Goal: Information Seeking & Learning: Find specific fact

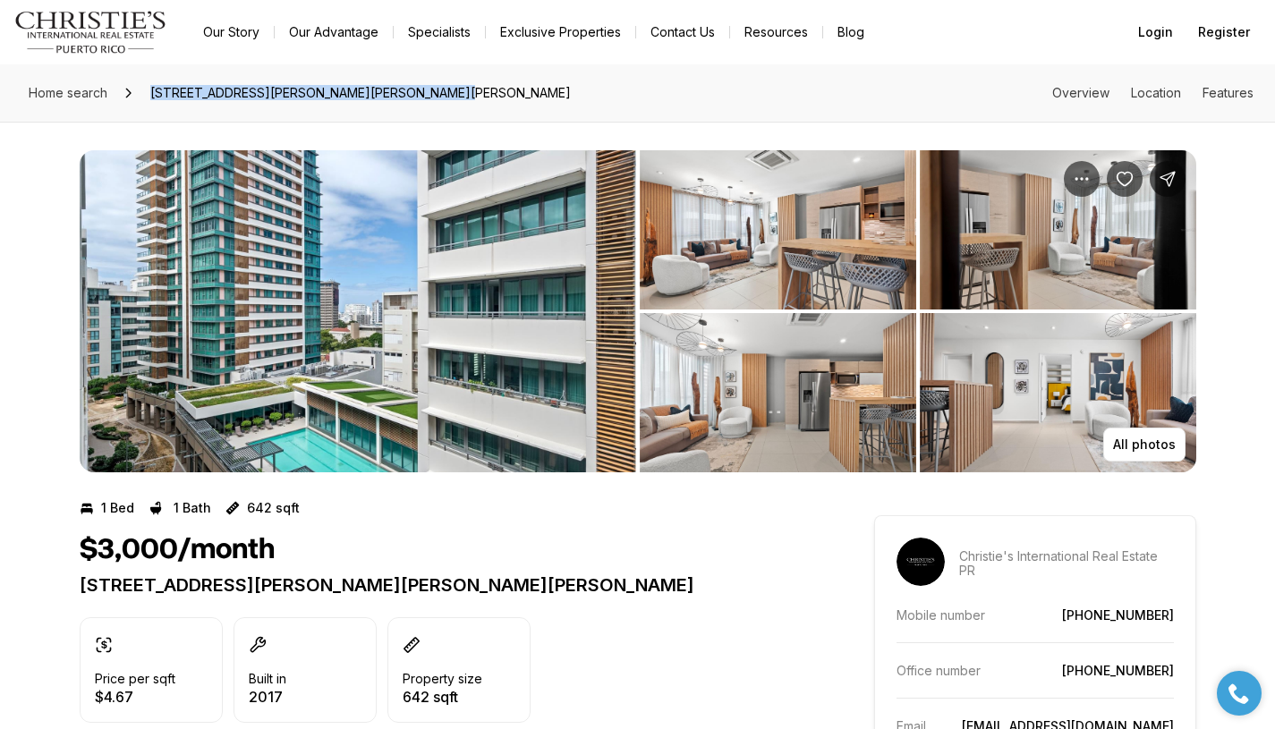
drag, startPoint x: 489, startPoint y: 90, endPoint x: 151, endPoint y: 86, distance: 338.2
click at [151, 86] on div "Home search 1511 PONCE DE LEON #872, SAN JUAN PR, 00909 Overview Location Featu…" at bounding box center [637, 92] width 1275 height 57
copy span "1511 PONCE DE LEON #872, SAN JUAN PR, 00909"
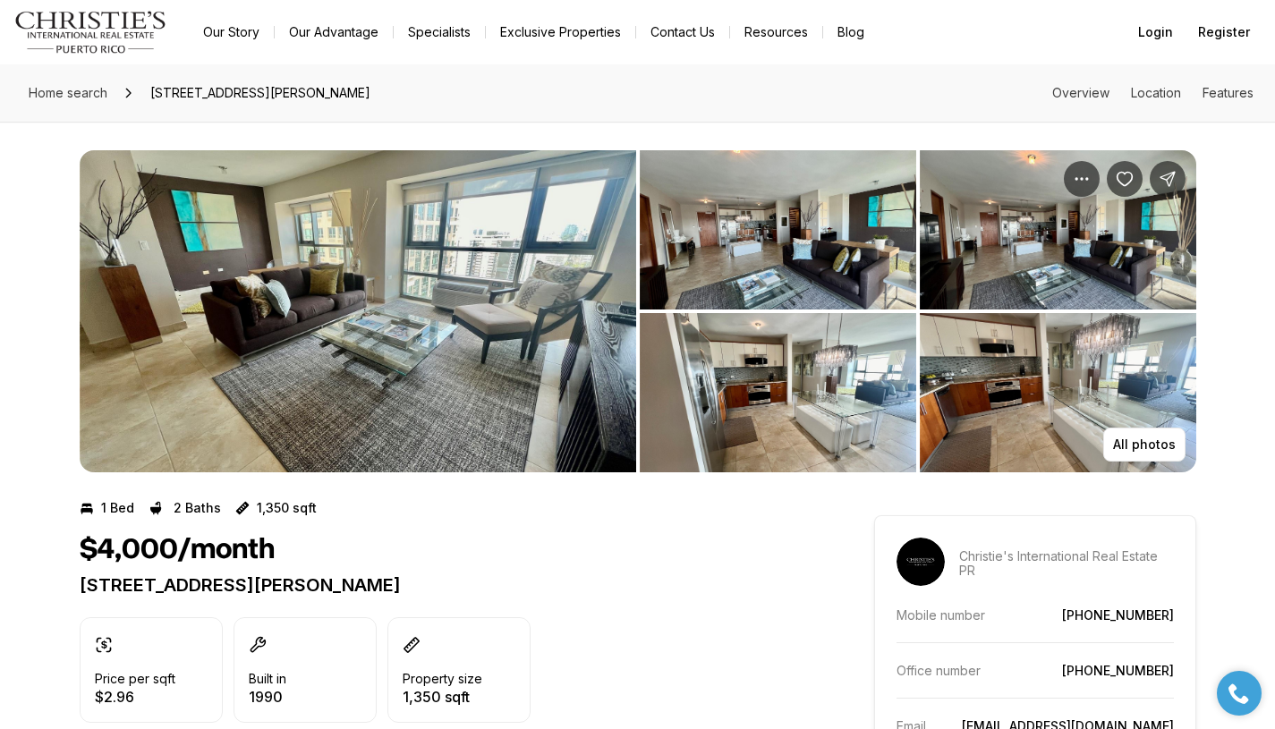
click at [499, 93] on div "Home search 103 DE DIEGOAVENUE #1905 N, SAN JUAN PR, 00911 Overview Location Fe…" at bounding box center [637, 92] width 1275 height 57
drag, startPoint x: 147, startPoint y: 92, endPoint x: 508, endPoint y: 81, distance: 361.6
click at [508, 81] on div "Home search 103 DE DIEGOAVENUE #1905 N, SAN JUAN PR, 00911 Overview Location Fe…" at bounding box center [637, 92] width 1275 height 57
copy span "103 DE DIEGOAVENUE #1905 N, SAN JUAN PR, 00911"
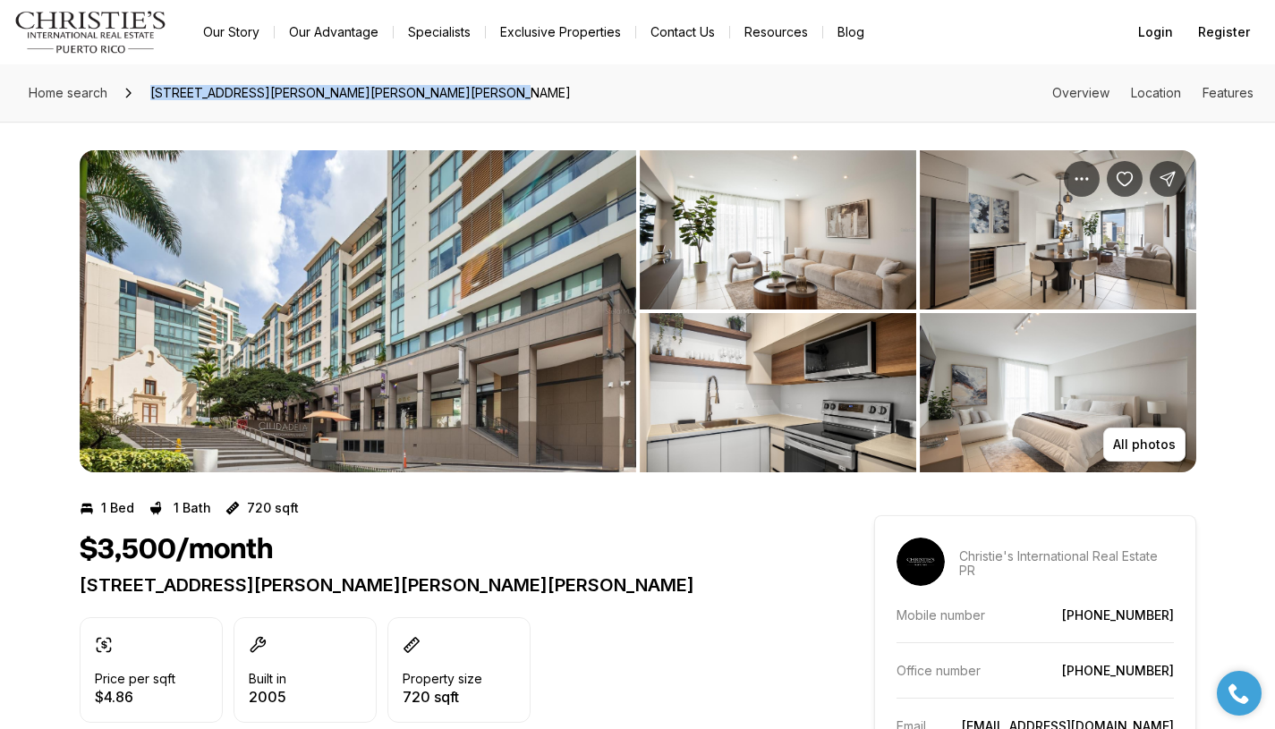
drag, startPoint x: 148, startPoint y: 90, endPoint x: 556, endPoint y: 98, distance: 408.0
click at [556, 98] on div "Home search [STREET_ADDRESS][PERSON_NAME][PERSON_NAME][PERSON_NAME] Overview Lo…" at bounding box center [637, 92] width 1275 height 57
copy span "[STREET_ADDRESS][PERSON_NAME][PERSON_NAME][PERSON_NAME]"
click at [267, 84] on span "[STREET_ADDRESS][PERSON_NAME][PERSON_NAME][PERSON_NAME]" at bounding box center [360, 93] width 435 height 29
drag, startPoint x: 151, startPoint y: 97, endPoint x: 552, endPoint y: 119, distance: 401.4
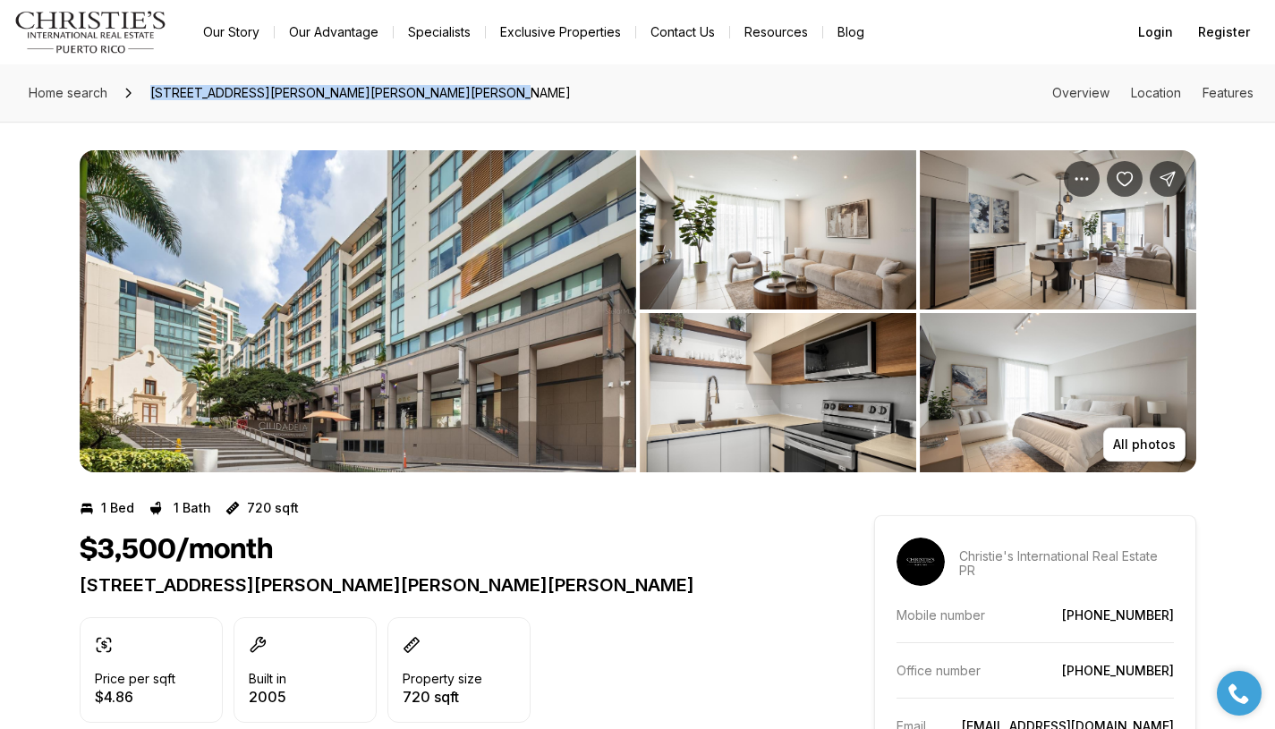
click at [552, 119] on div "Home search 1511 PONCE DE LEON AVENUE #176, SAN JUAN PR, 00909 Overview Locatio…" at bounding box center [637, 92] width 1275 height 57
copy span "[STREET_ADDRESS][PERSON_NAME][PERSON_NAME][PERSON_NAME]"
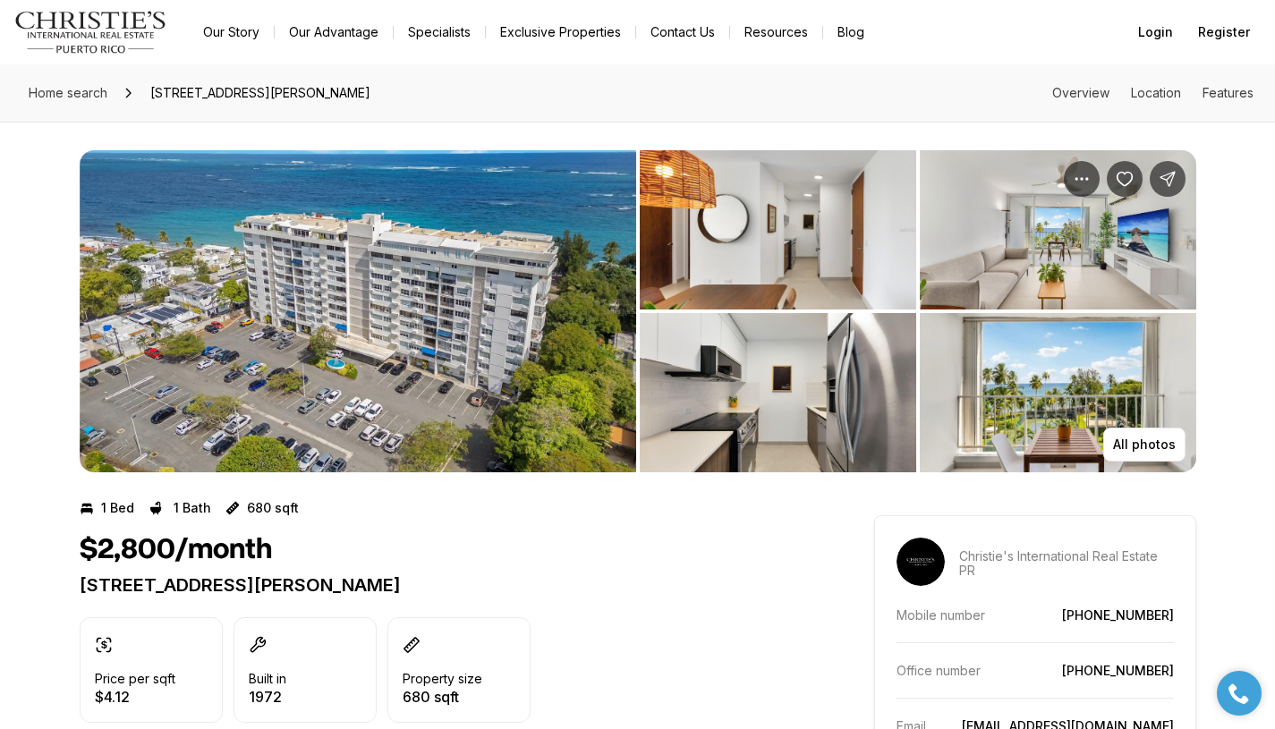
click at [557, 344] on img "View image gallery" at bounding box center [358, 311] width 556 height 322
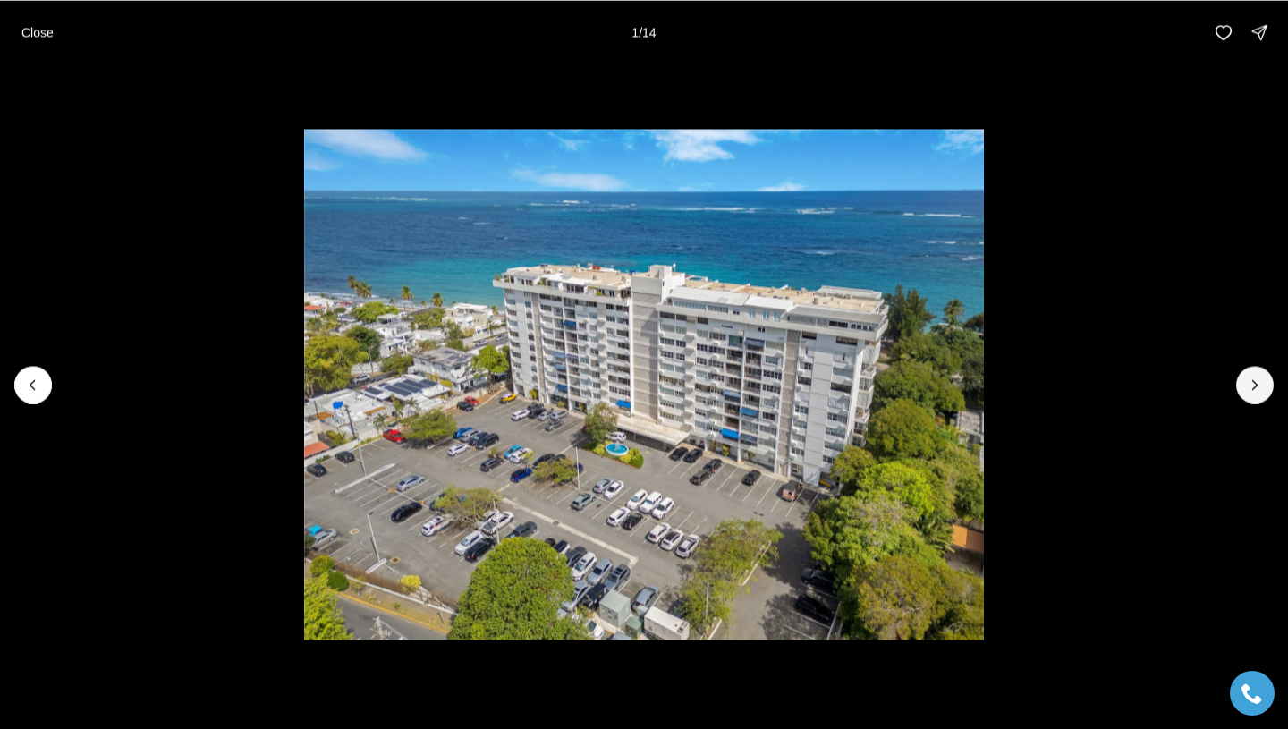
click at [1256, 395] on button "Next slide" at bounding box center [1255, 385] width 38 height 38
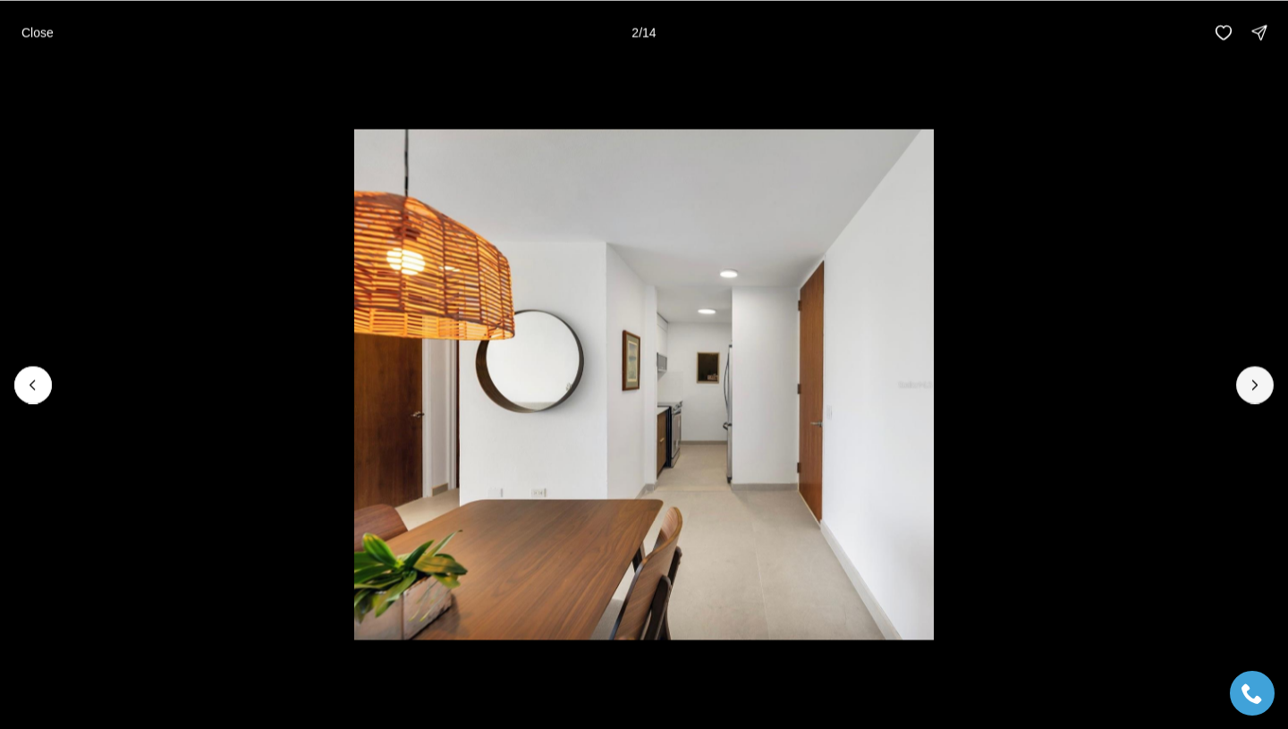
click at [1256, 395] on button "Next slide" at bounding box center [1255, 385] width 38 height 38
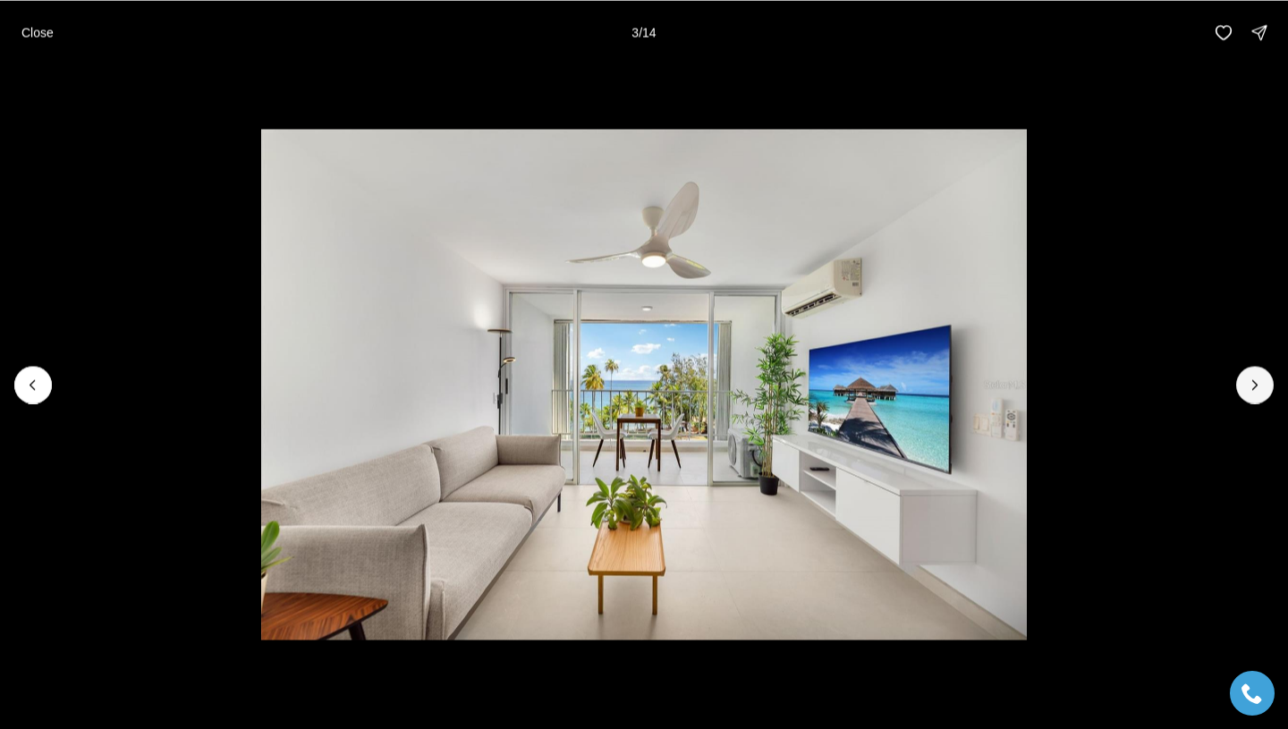
click at [1256, 395] on button "Next slide" at bounding box center [1255, 385] width 38 height 38
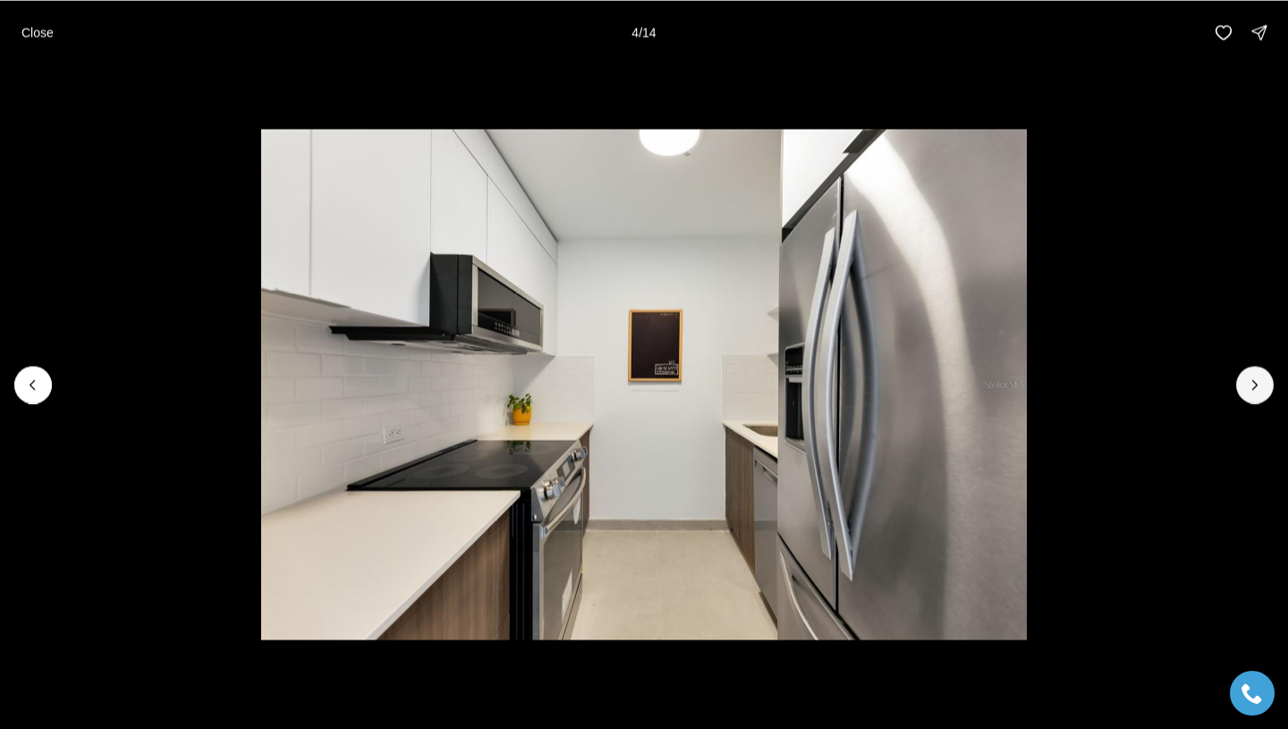
click at [1256, 395] on button "Next slide" at bounding box center [1255, 385] width 38 height 38
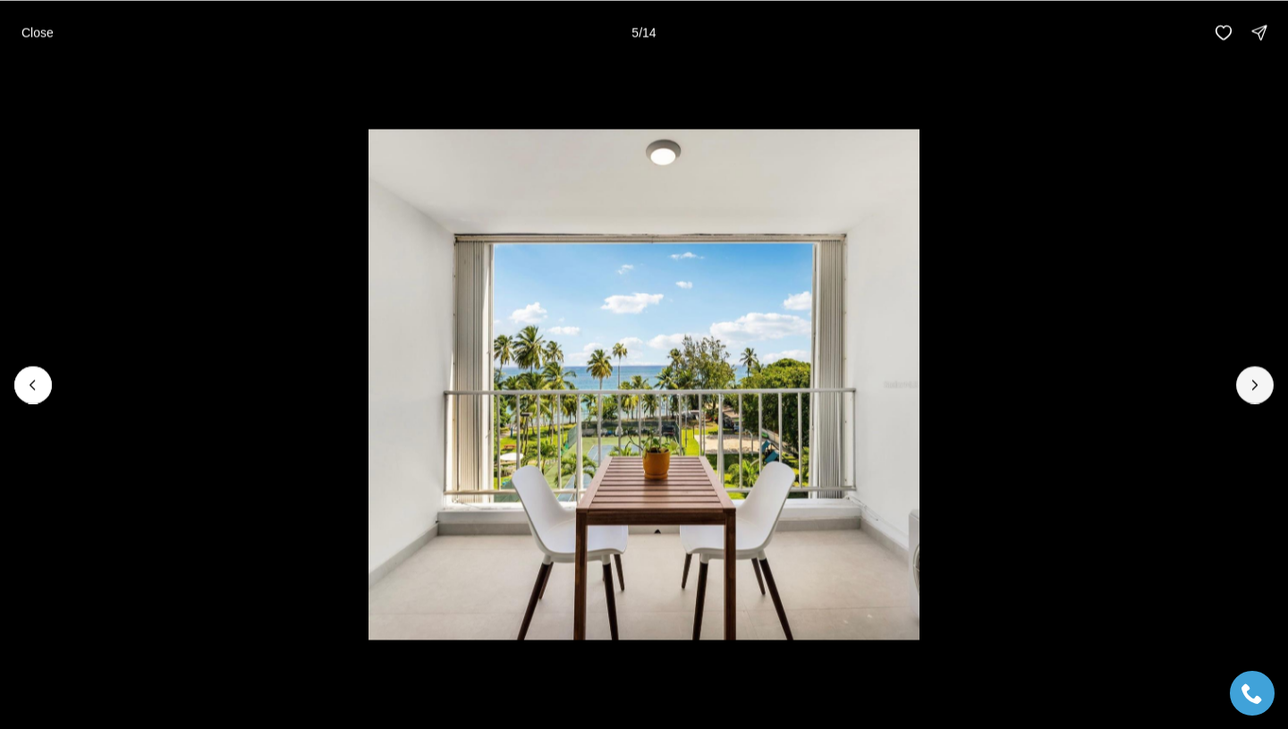
click at [1256, 395] on button "Next slide" at bounding box center [1255, 385] width 38 height 38
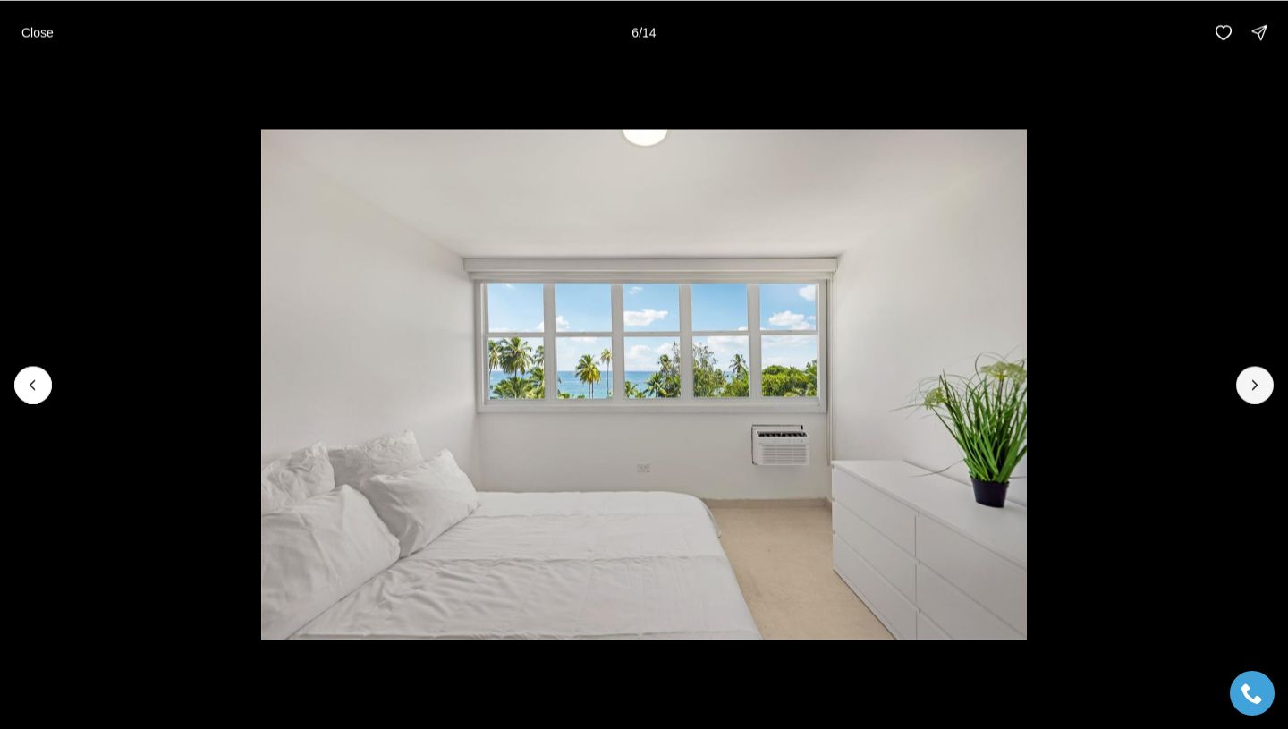
click at [1256, 395] on button "Next slide" at bounding box center [1255, 385] width 38 height 38
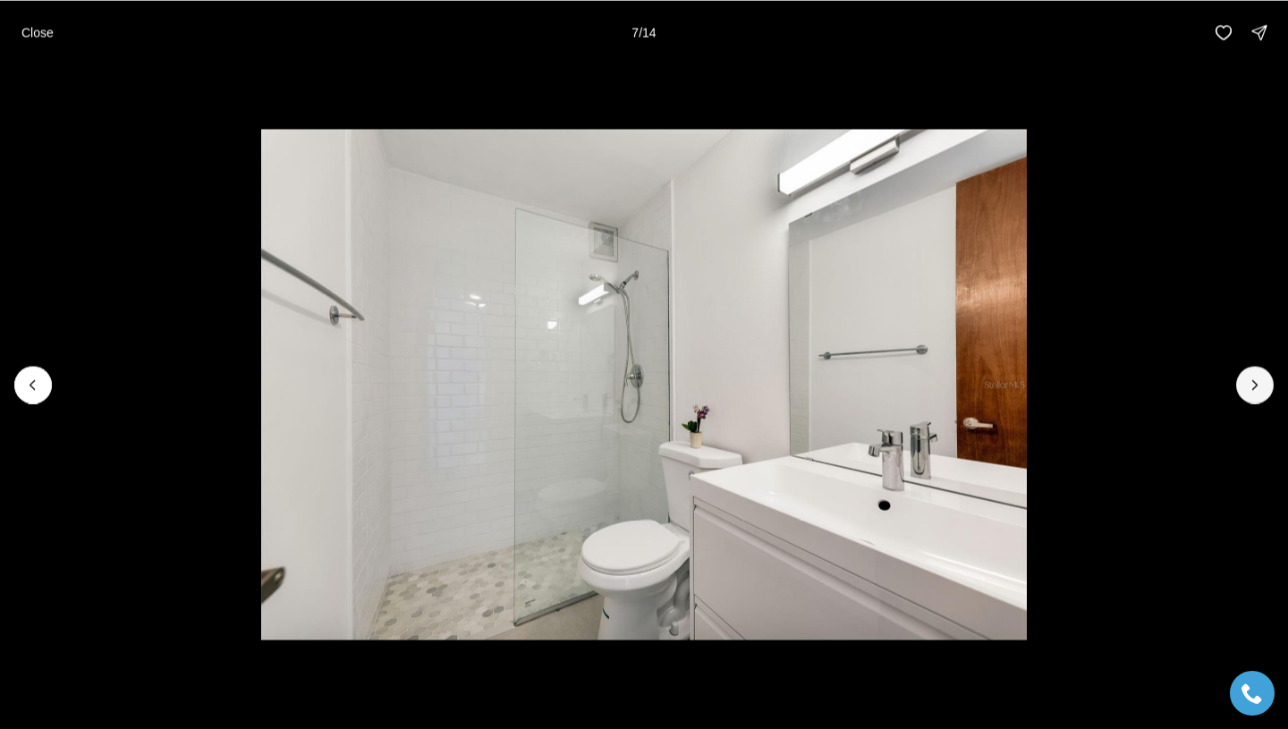
click at [1256, 395] on button "Next slide" at bounding box center [1255, 385] width 38 height 38
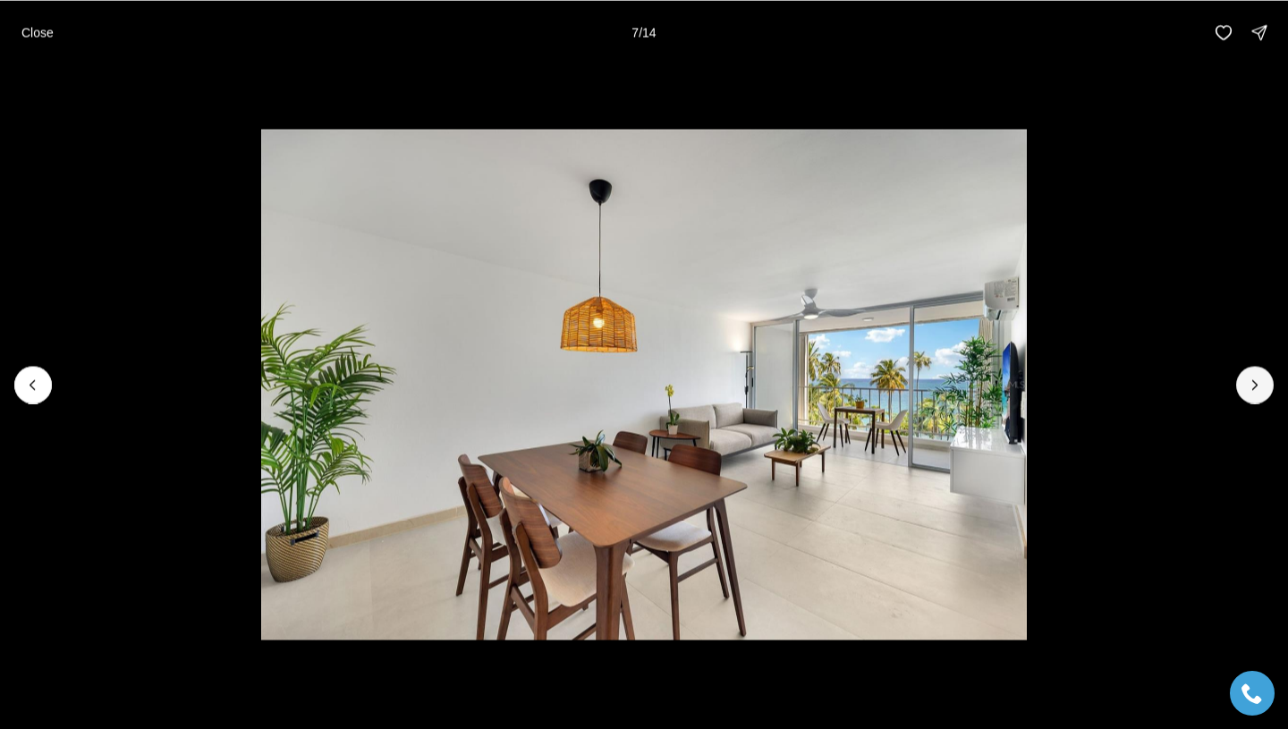
click at [1256, 395] on button "Next slide" at bounding box center [1255, 385] width 38 height 38
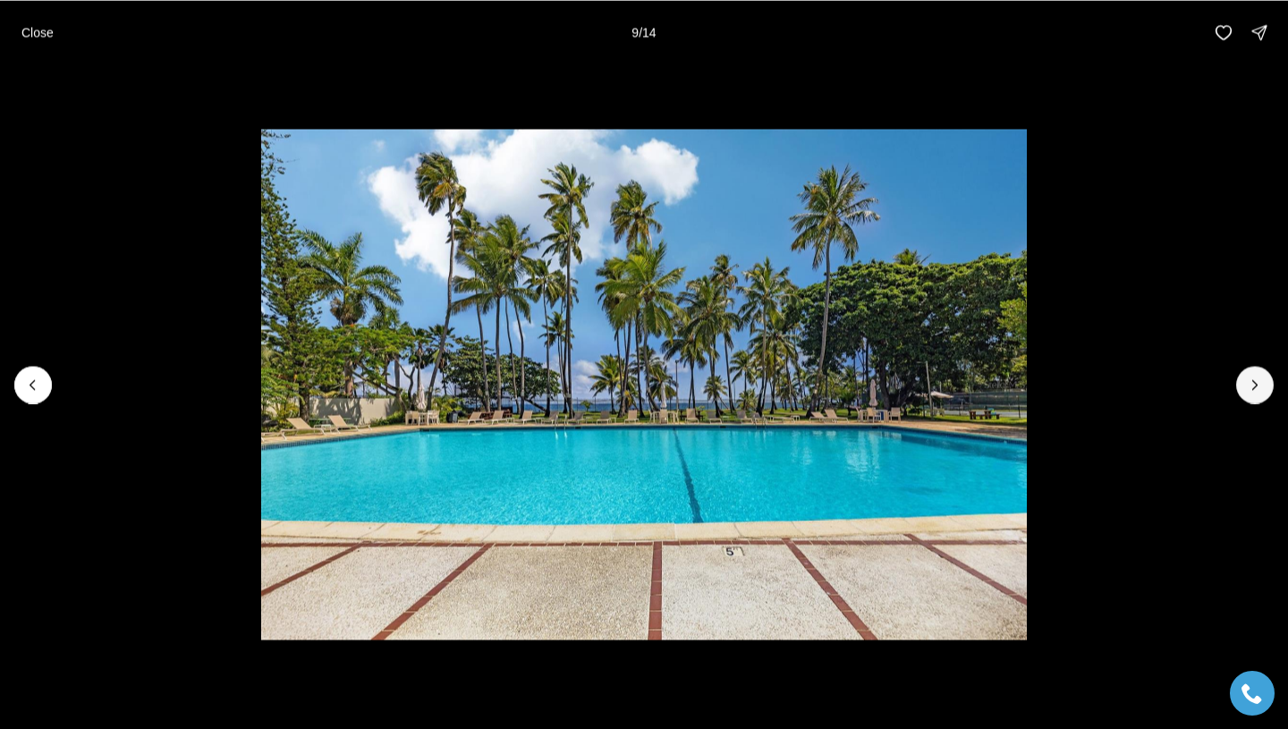
click at [1256, 395] on button "Next slide" at bounding box center [1255, 385] width 38 height 38
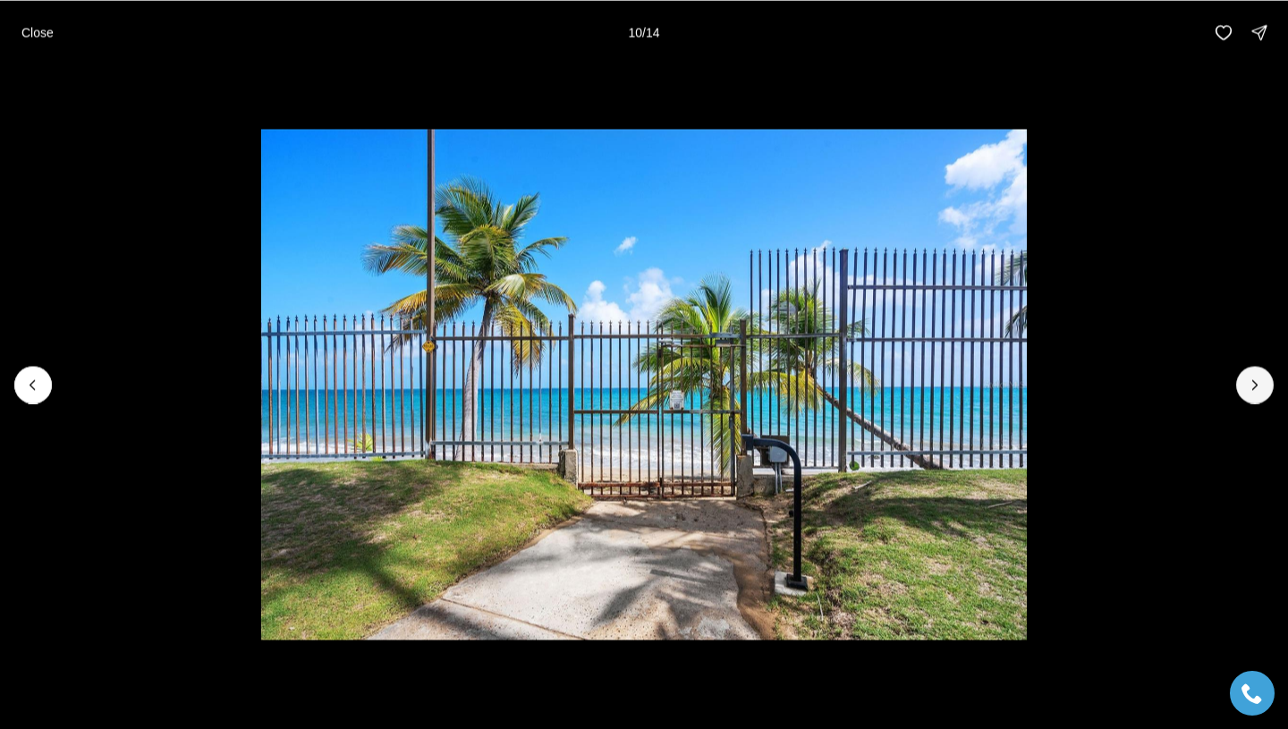
click at [1256, 395] on button "Next slide" at bounding box center [1255, 385] width 38 height 38
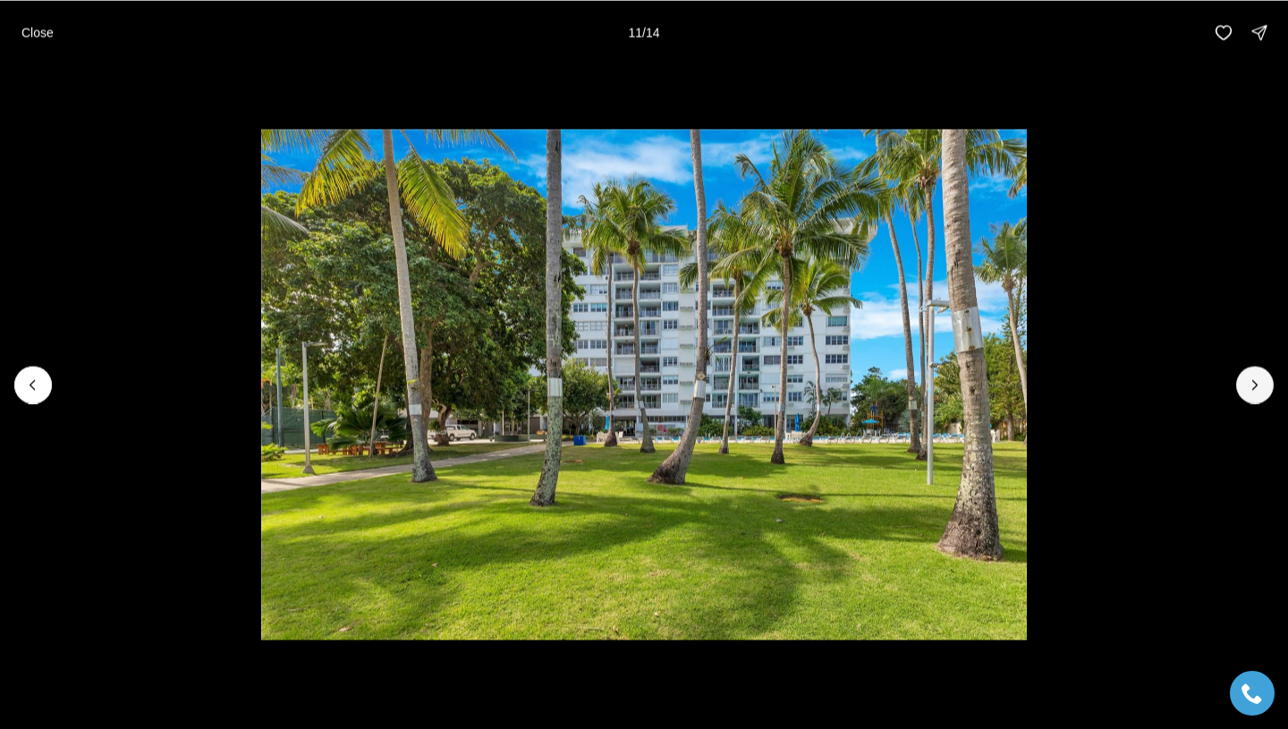
click at [1256, 395] on button "Next slide" at bounding box center [1255, 385] width 38 height 38
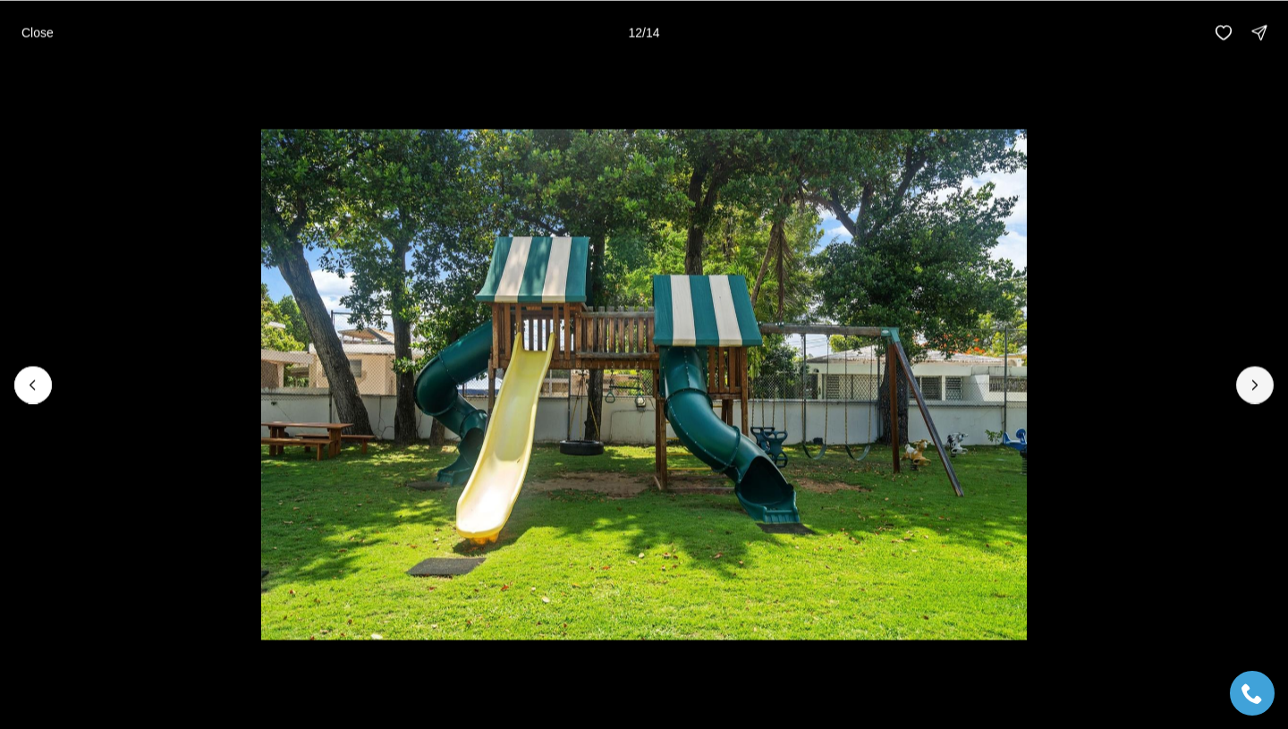
click at [1256, 395] on button "Next slide" at bounding box center [1255, 385] width 38 height 38
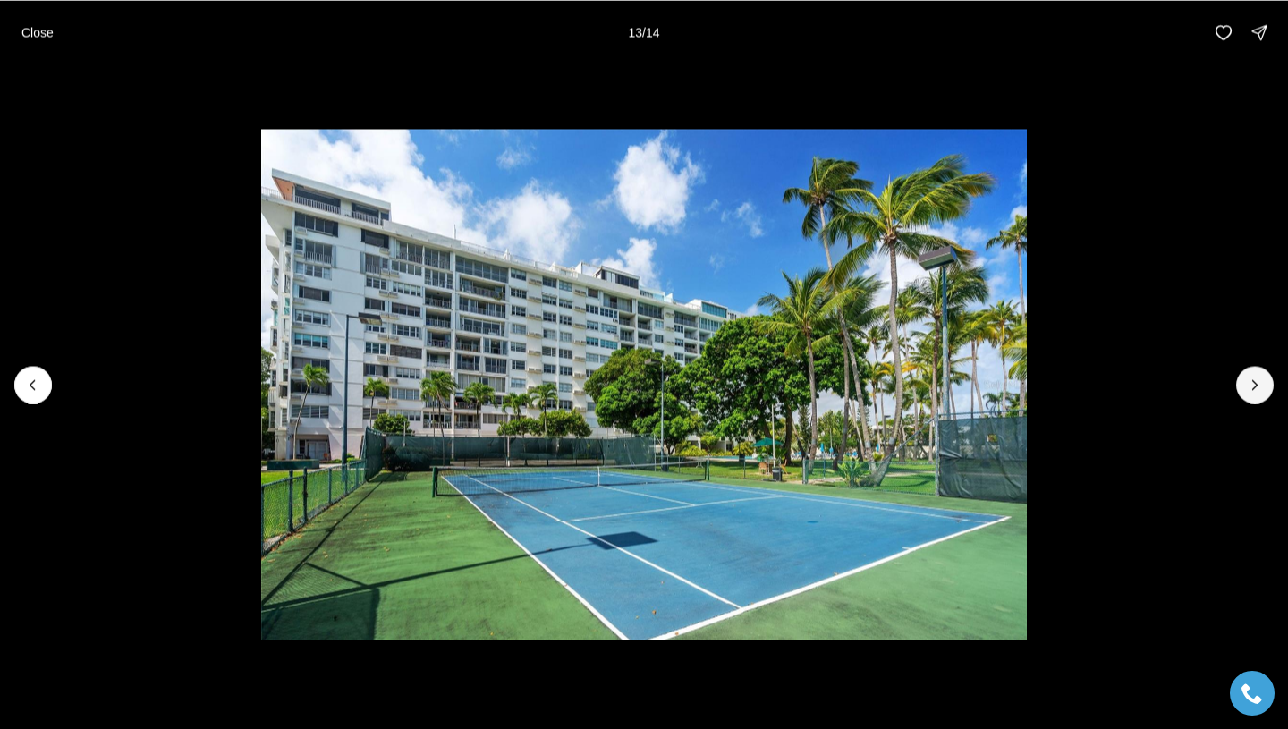
click at [1256, 395] on button "Next slide" at bounding box center [1255, 385] width 38 height 38
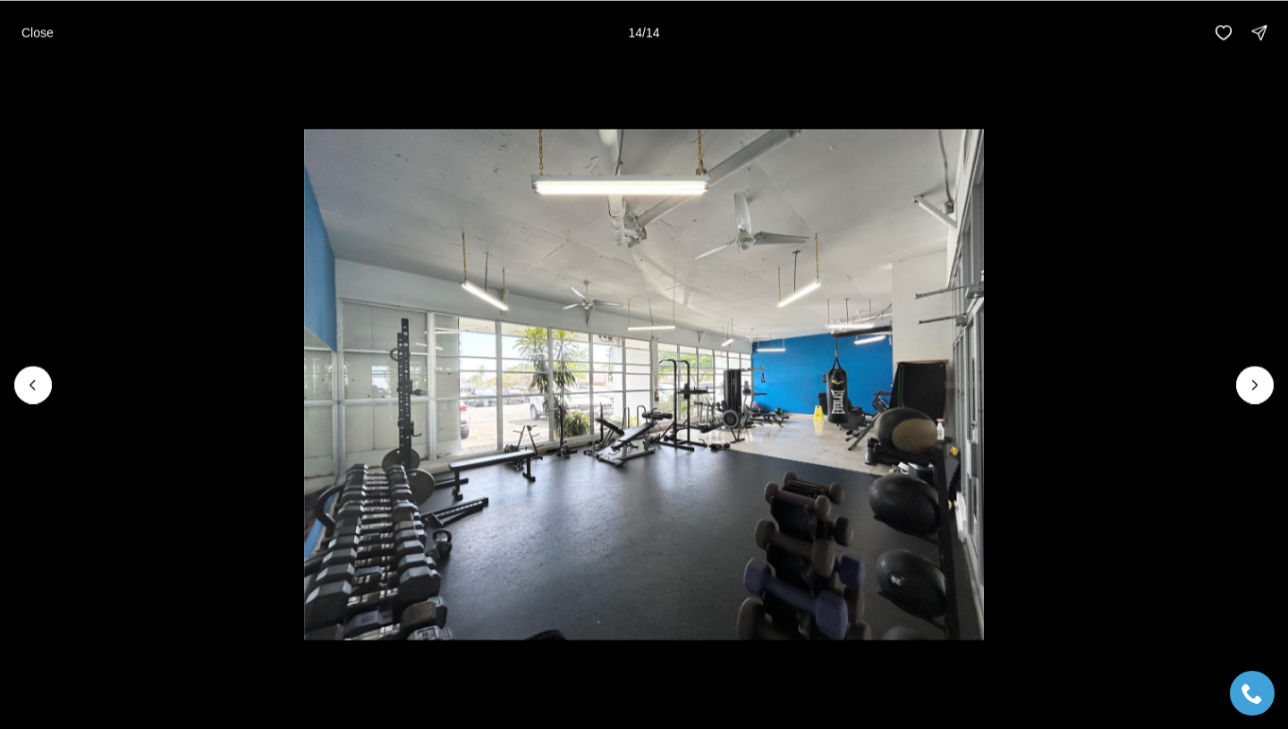
click at [1256, 395] on div at bounding box center [1255, 385] width 38 height 38
click at [43, 34] on p "Close" at bounding box center [37, 32] width 32 height 14
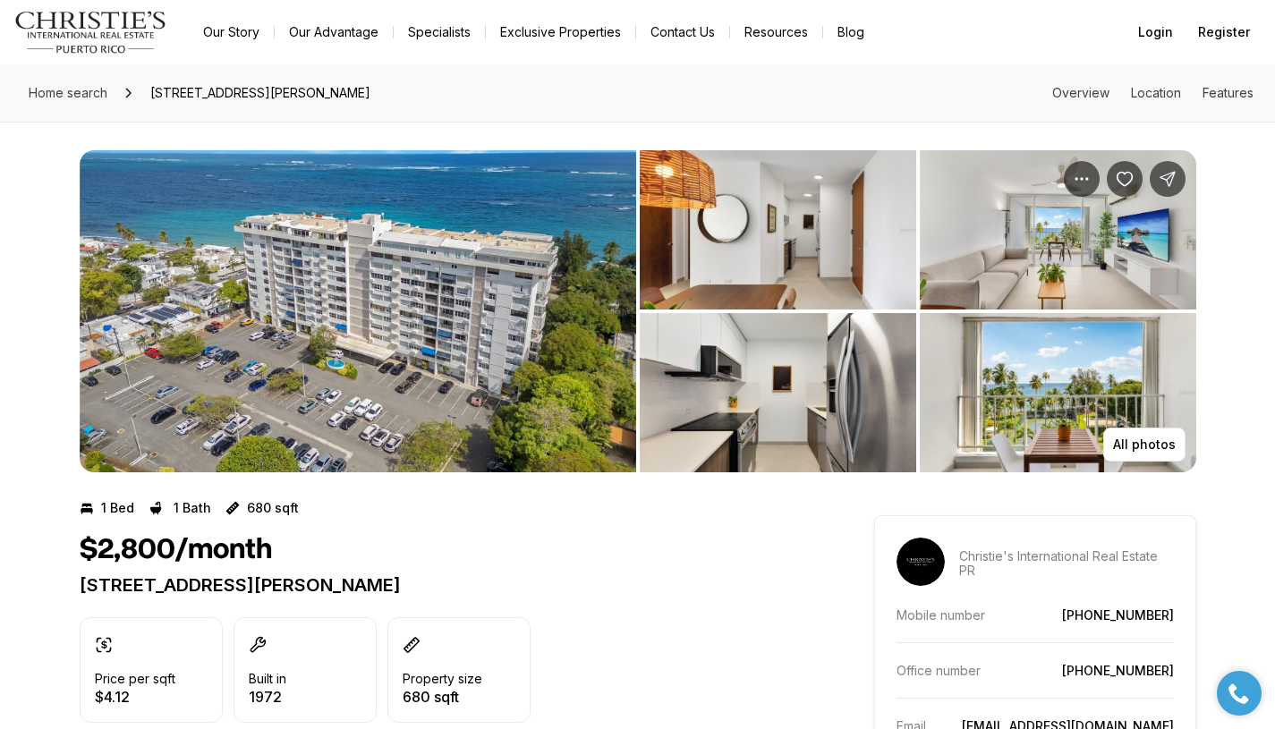
drag, startPoint x: 149, startPoint y: 87, endPoint x: 386, endPoint y: 79, distance: 237.2
click at [378, 79] on span "[STREET_ADDRESS][PERSON_NAME]" at bounding box center [260, 93] width 234 height 29
copy span "[STREET_ADDRESS][PERSON_NAME]"
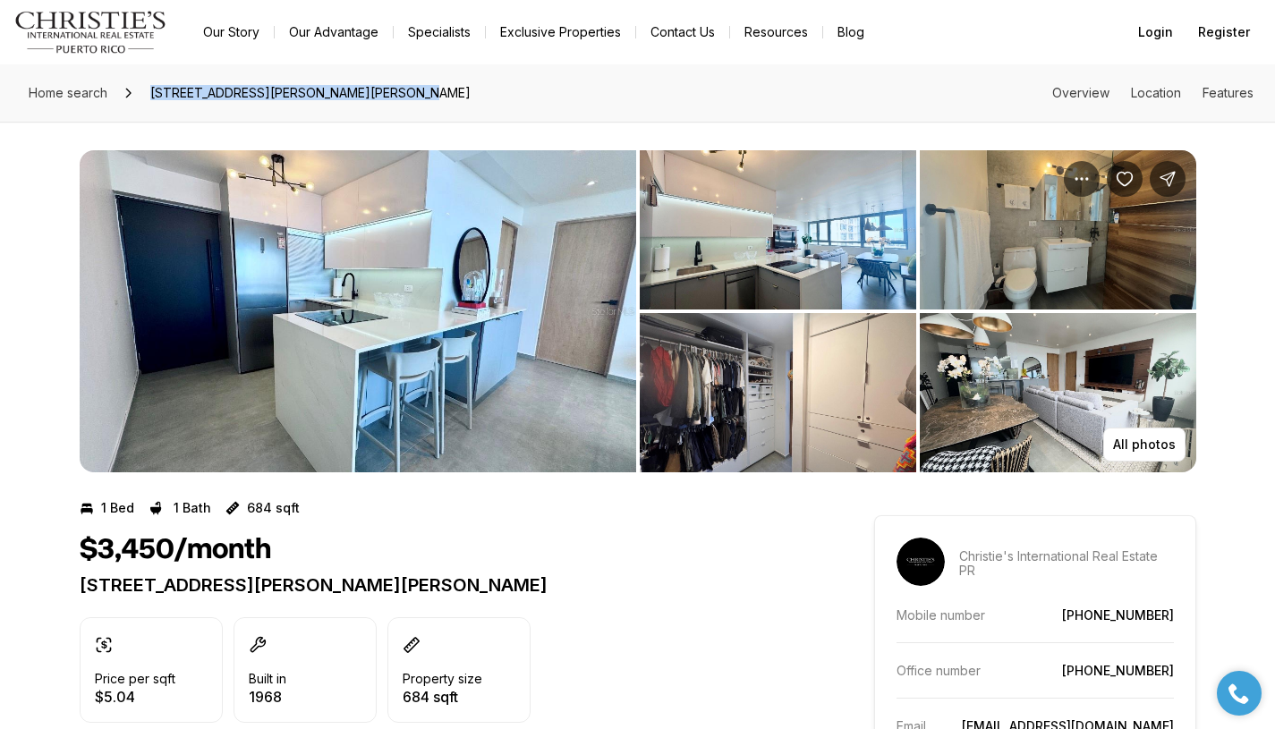
drag, startPoint x: 150, startPoint y: 89, endPoint x: 452, endPoint y: 82, distance: 301.6
click at [452, 82] on div "Home search 1452 MAGDALENA AVE, SAN JUAN PR, 00907 Overview Location Features" at bounding box center [637, 92] width 1275 height 57
copy span "1452 MAGDALENA AVE, SAN JUAN PR, 00907"
